Goal: Information Seeking & Learning: Learn about a topic

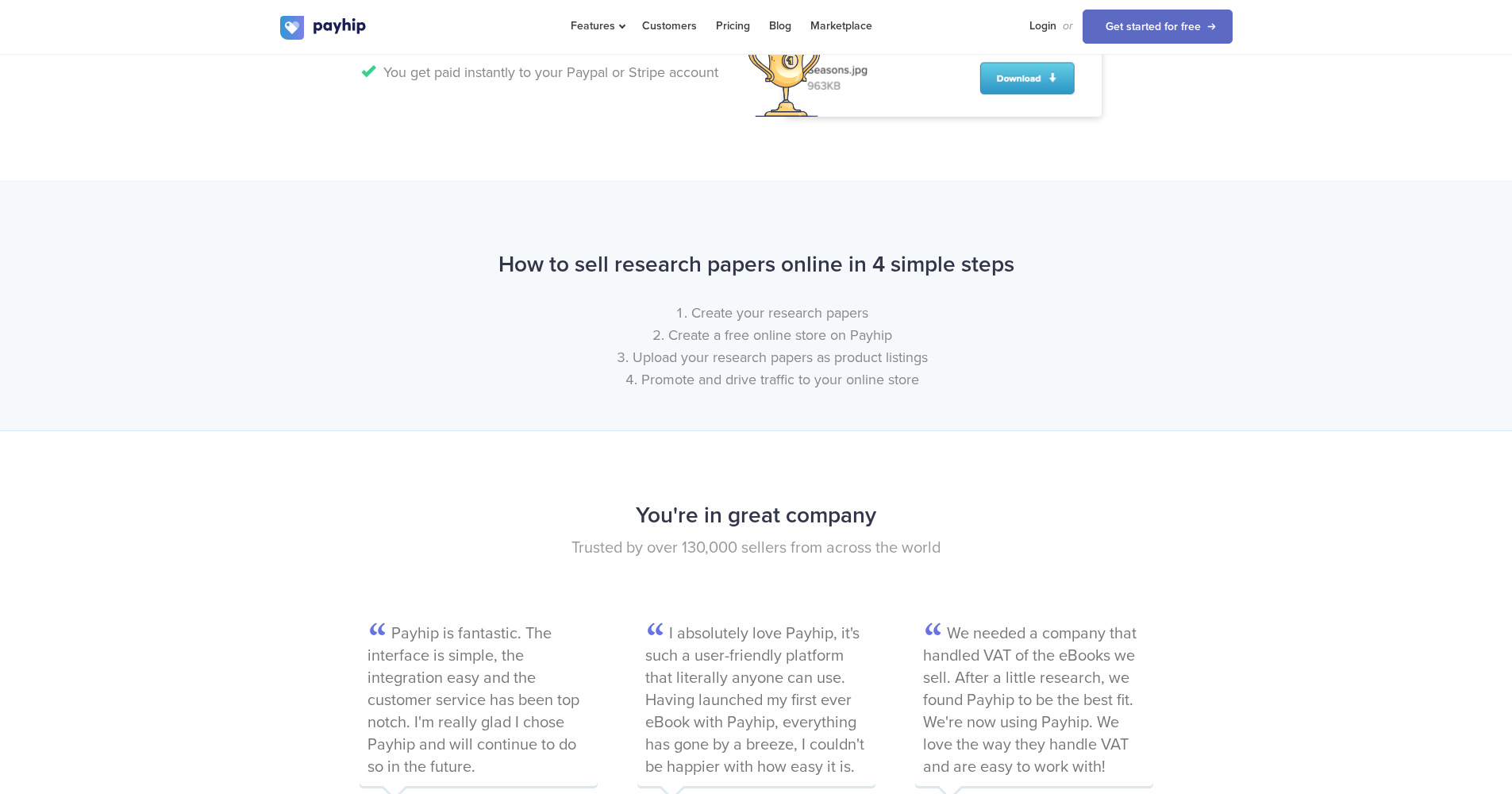
scroll to position [2104, 0]
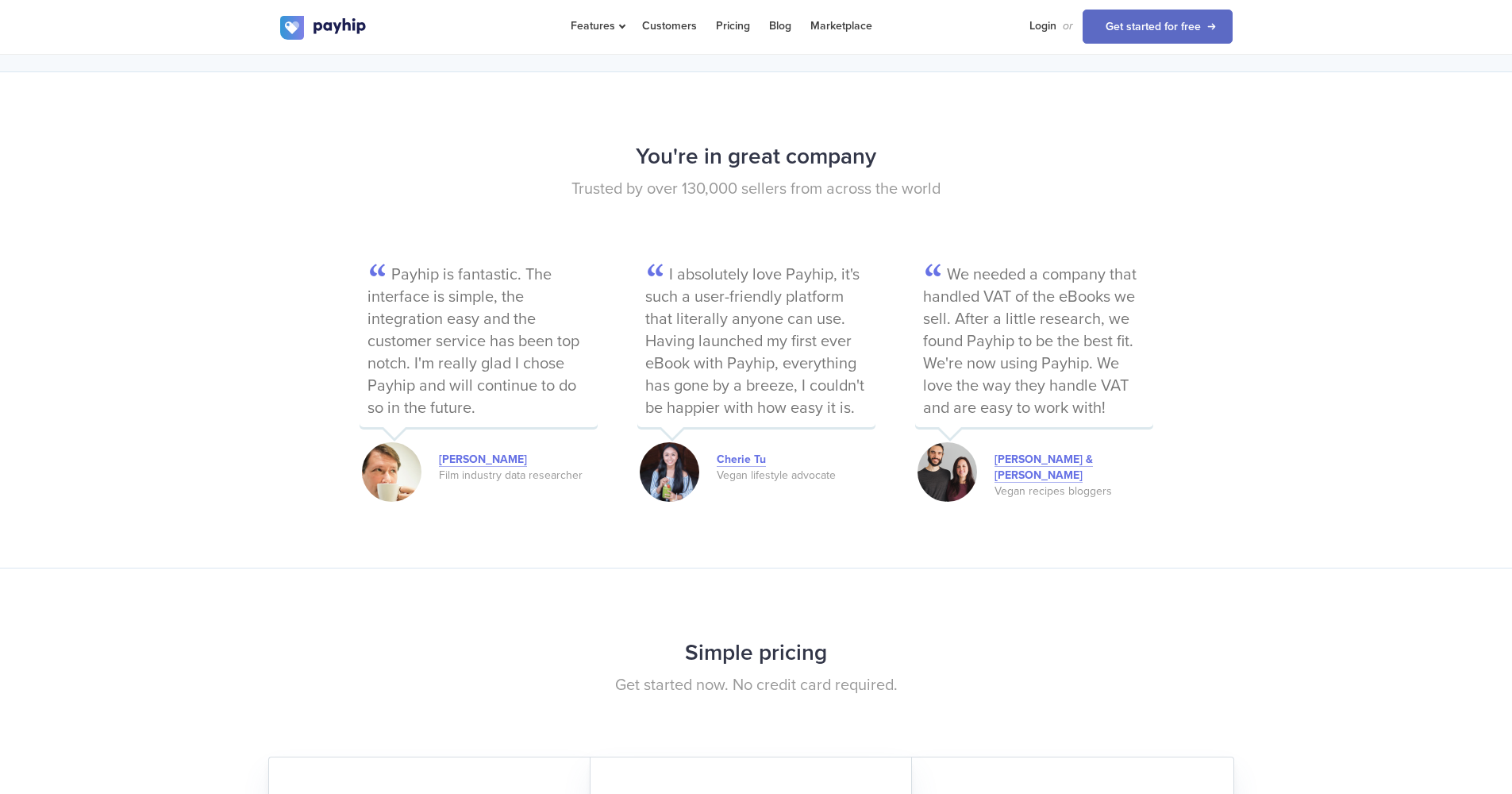
click at [810, 270] on p "I absolutely love Payhip, it's such a user-friendly platform that literally any…" at bounding box center [757, 343] width 238 height 168
click at [795, 293] on p "I absolutely love Payhip, it's such a user-friendly platform that literally any…" at bounding box center [757, 343] width 238 height 168
click at [825, 325] on p "I absolutely love Payhip, it's such a user-friendly platform that literally any…" at bounding box center [757, 343] width 238 height 168
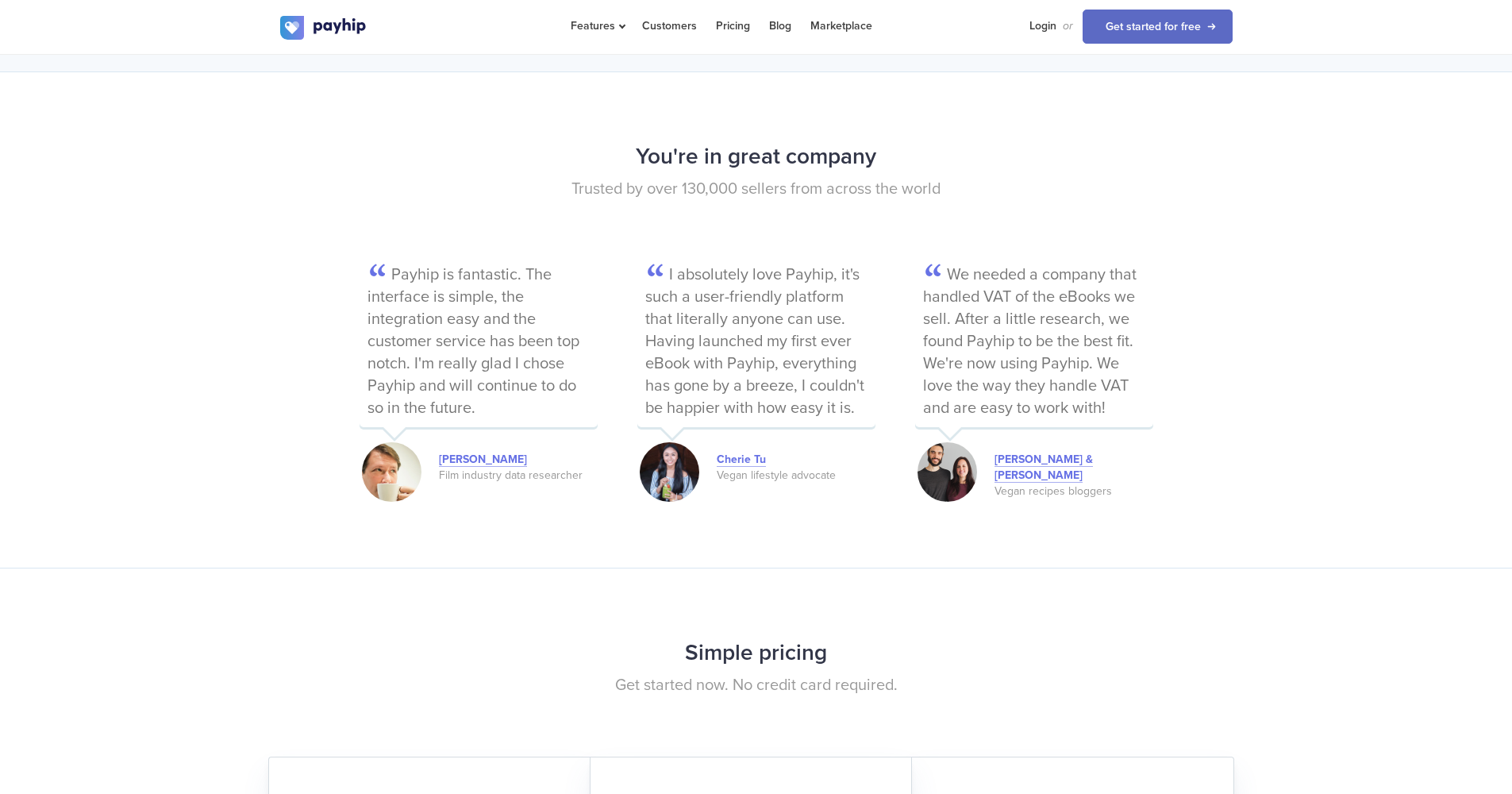
click at [749, 348] on p "I absolutely love Payhip, it's such a user-friendly platform that literally any…" at bounding box center [757, 343] width 238 height 168
click at [785, 344] on p "I absolutely love Payhip, it's such a user-friendly platform that literally any…" at bounding box center [757, 343] width 238 height 168
click at [793, 333] on p "I absolutely love Payhip, it's such a user-friendly platform that literally any…" at bounding box center [757, 343] width 238 height 168
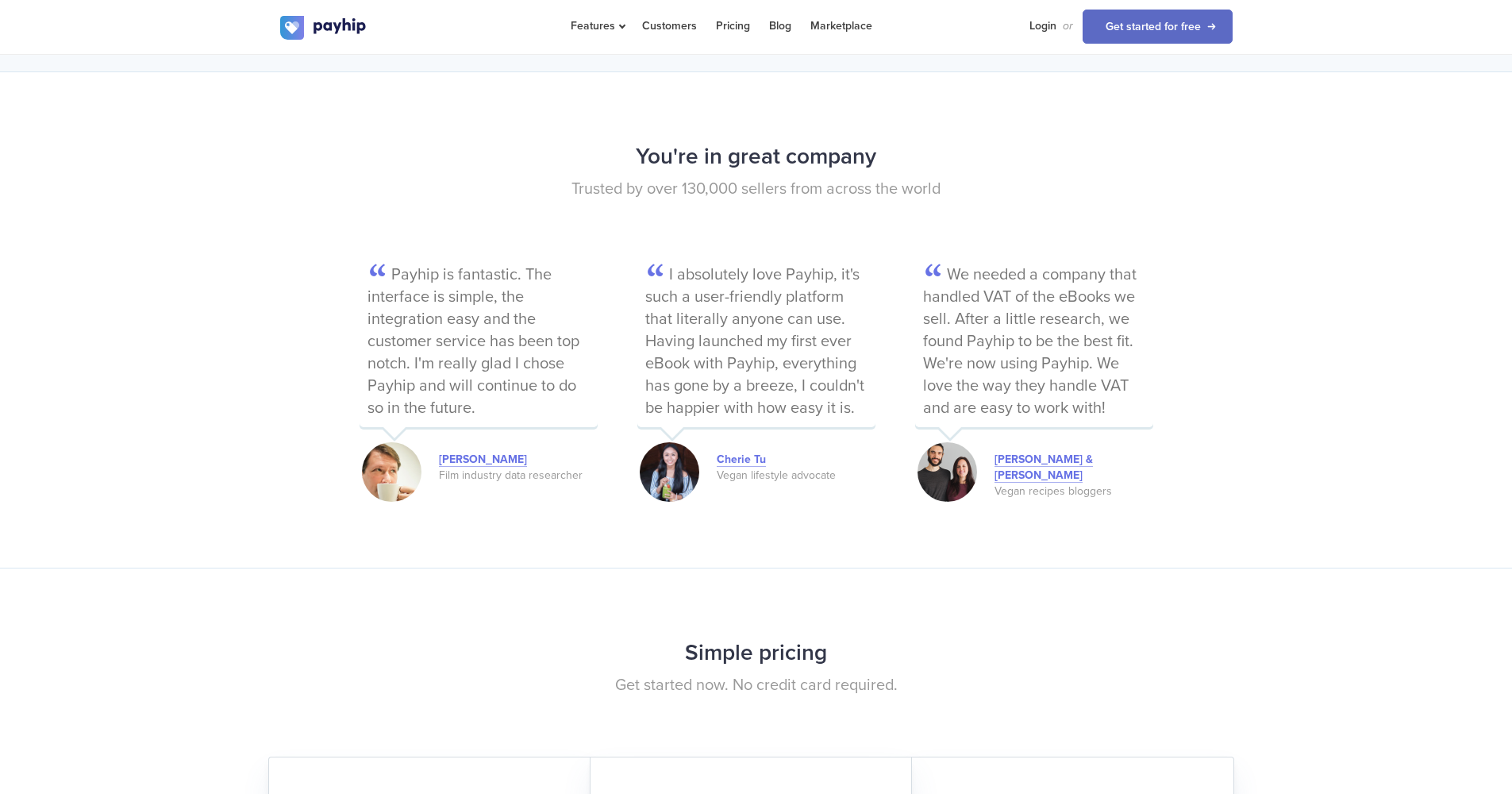
click at [806, 357] on p "I absolutely love Payhip, it's such a user-friendly platform that literally any…" at bounding box center [757, 343] width 238 height 168
click at [833, 390] on p "I absolutely love Payhip, it's such a user-friendly platform that literally any…" at bounding box center [757, 343] width 238 height 168
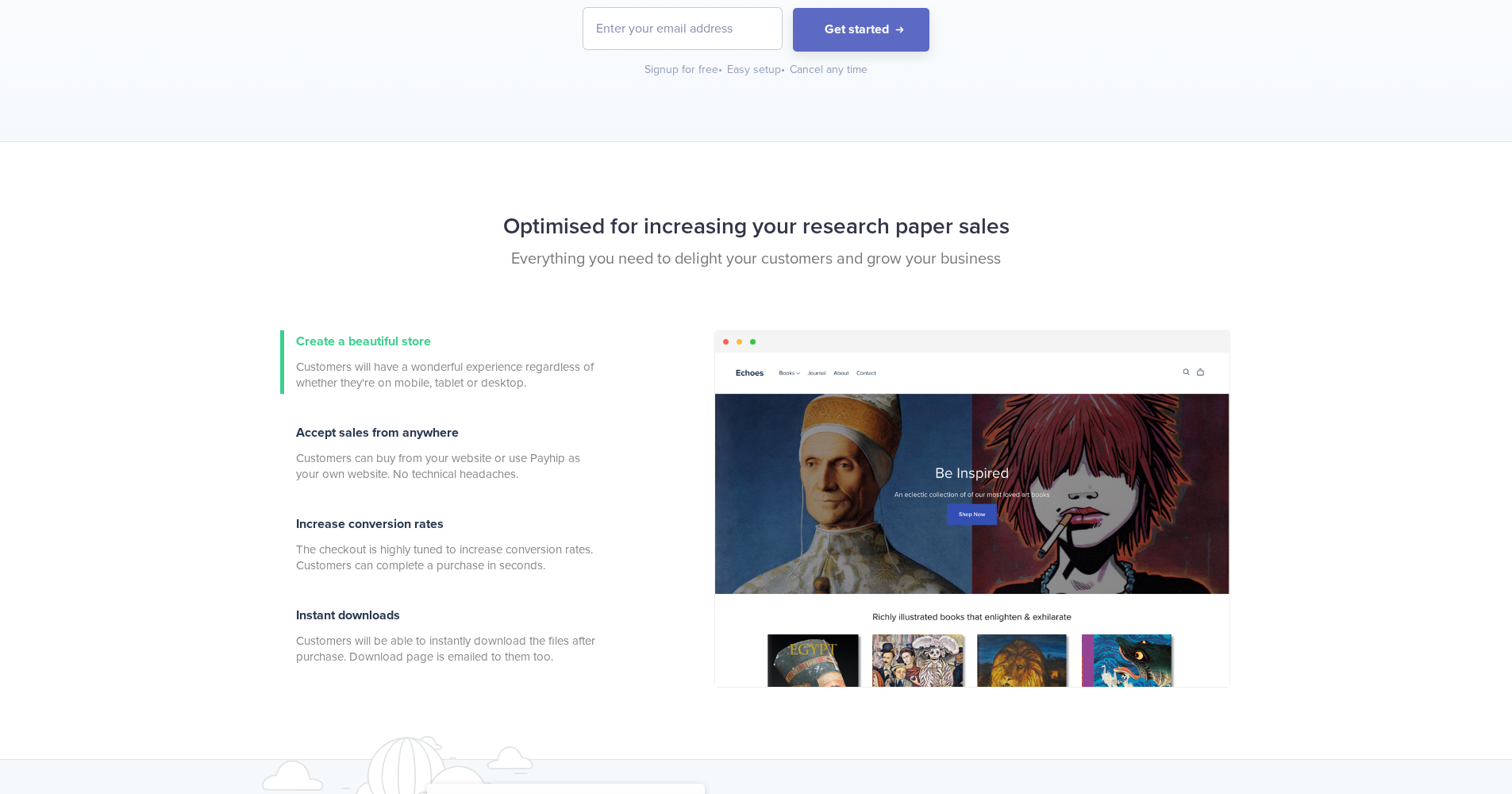
scroll to position [0, 0]
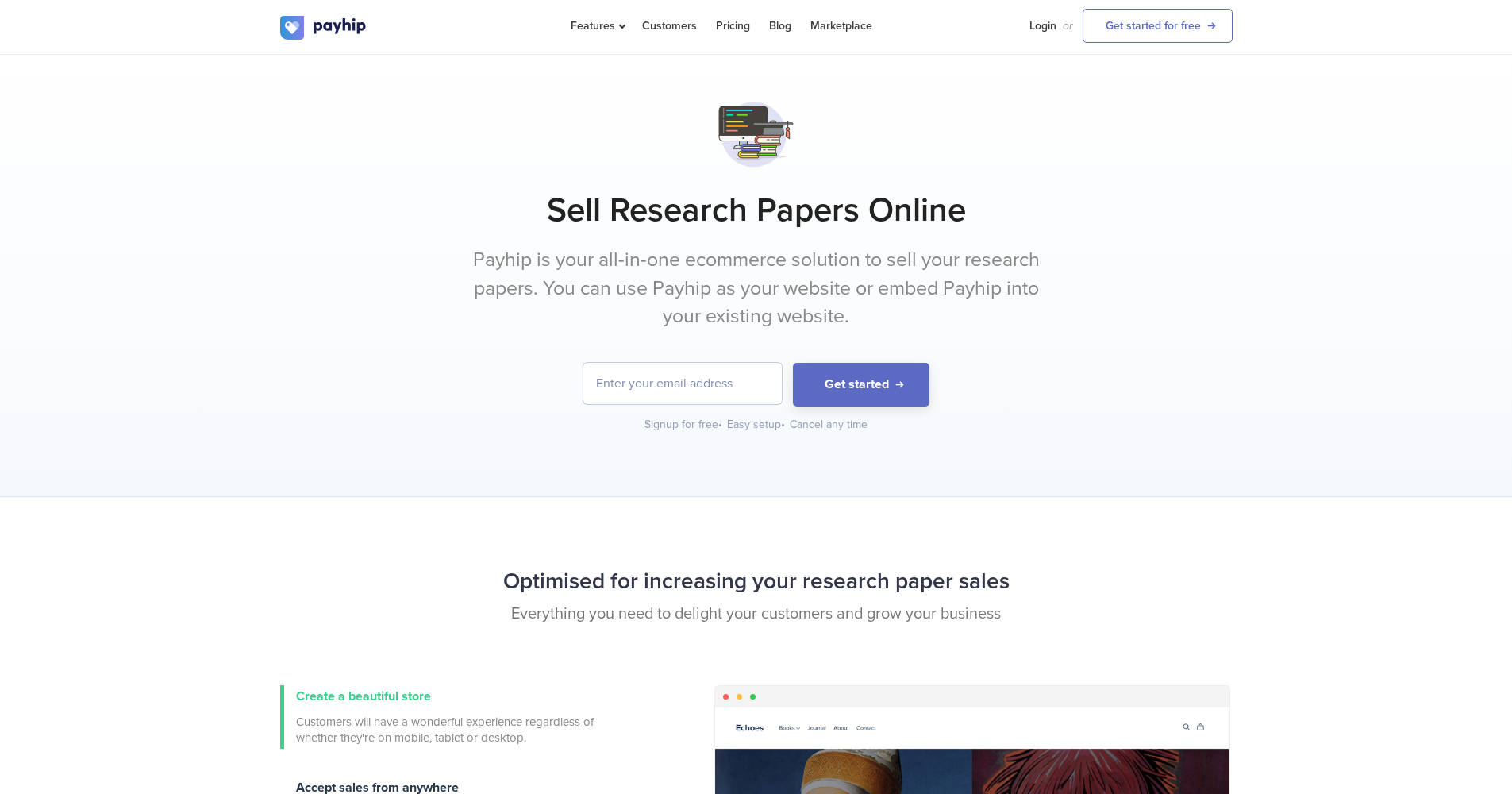
click at [725, 371] on input "email" at bounding box center [683, 384] width 199 height 41
click at [800, 316] on p "Payhip is your all-in-one ecommerce solution to sell your research papers. You …" at bounding box center [756, 289] width 595 height 85
